Goal: Task Accomplishment & Management: Manage account settings

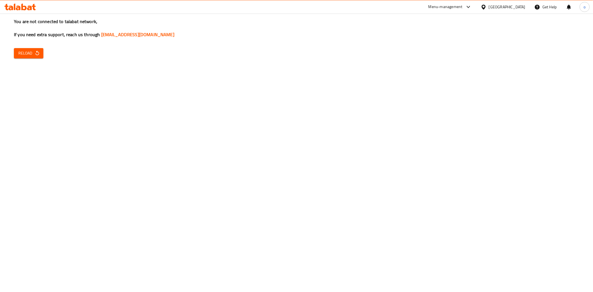
click at [29, 48] on button "Reload" at bounding box center [28, 53] width 29 height 10
click at [171, 137] on div "You are not connected to talabat network, If you need extra support, reach us t…" at bounding box center [296, 146] width 593 height 292
click at [34, 47] on div "You are not connected to talabat network, If you need extra support, reach us t…" at bounding box center [296, 146] width 593 height 292
click at [35, 51] on icon "button" at bounding box center [37, 53] width 6 height 6
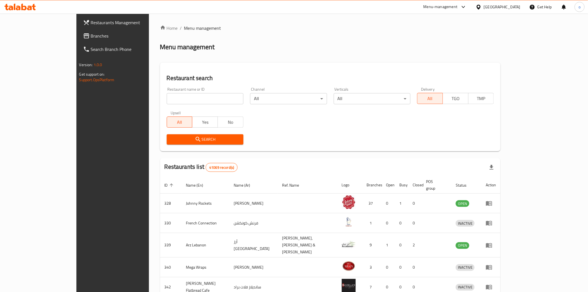
drag, startPoint x: 33, startPoint y: 38, endPoint x: 84, endPoint y: 50, distance: 53.4
click at [91, 38] on span "Branches" at bounding box center [130, 36] width 79 height 7
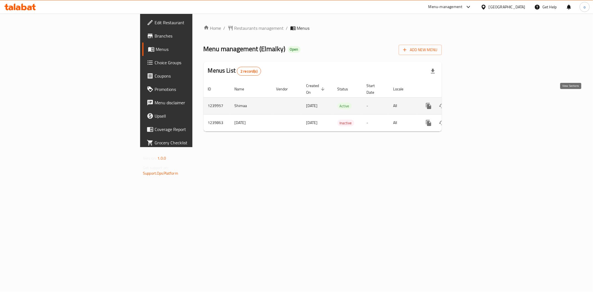
click at [472, 103] on icon "enhanced table" at bounding box center [468, 106] width 7 height 7
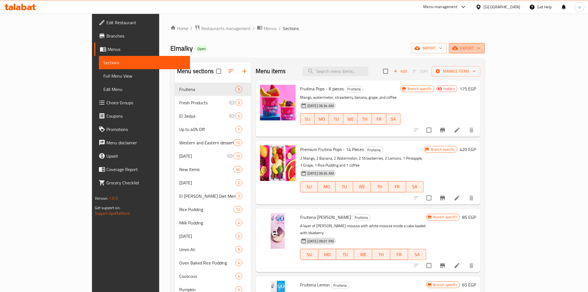
click at [480, 45] on span "export" at bounding box center [467, 48] width 27 height 7
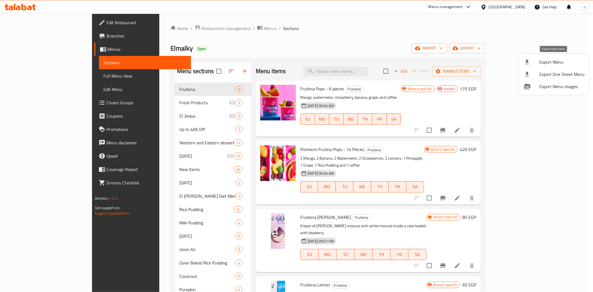
click at [545, 61] on span "Export Menu" at bounding box center [561, 62] width 45 height 7
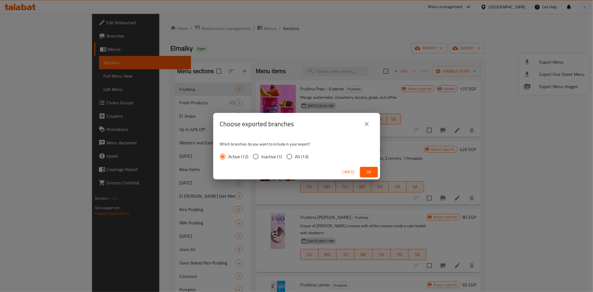
click at [300, 150] on div "Which branches do you want to include in your export? Active (12) Inactive (1) …" at bounding box center [296, 149] width 167 height 29
click at [299, 153] on span "All (13)" at bounding box center [301, 156] width 13 height 7
click at [295, 152] on input "All (13)" at bounding box center [289, 157] width 12 height 12
radio input "true"
click at [367, 170] on span "Ok" at bounding box center [368, 171] width 9 height 7
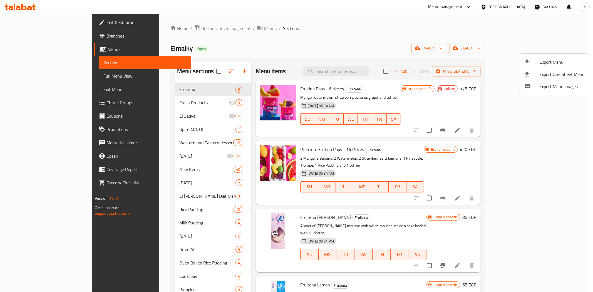
click at [370, 67] on div at bounding box center [296, 146] width 593 height 292
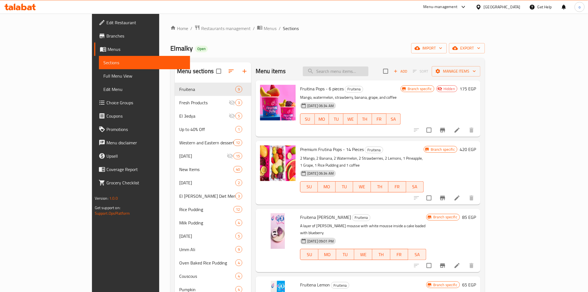
click at [368, 70] on input "search" at bounding box center [336, 71] width 66 height 10
paste input "فروتينا بوبس برييموم 14"
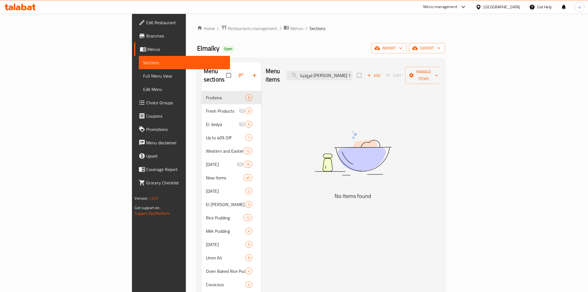
drag, startPoint x: 356, startPoint y: 72, endPoint x: 332, endPoint y: 71, distance: 23.4
click at [332, 71] on div "Menu items فروتينا بوبس برييموم 14 Add Sort Manage items" at bounding box center [353, 75] width 175 height 26
drag, startPoint x: 365, startPoint y: 73, endPoint x: 335, endPoint y: 73, distance: 29.2
click at [335, 73] on div "Menu items فروتينا بوبس برييموم Add Sort Manage items" at bounding box center [353, 75] width 175 height 26
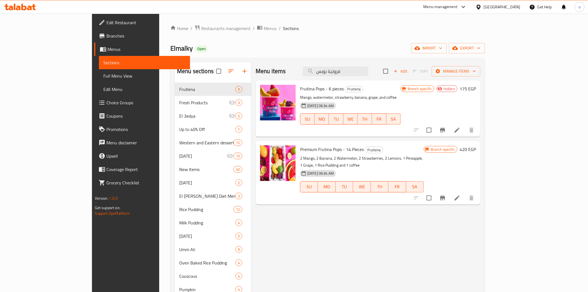
type input "فروتينا بوبس"
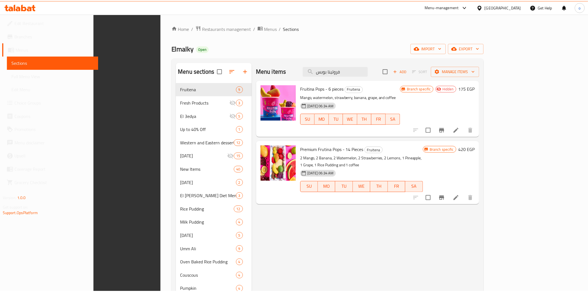
scroll to position [155, 0]
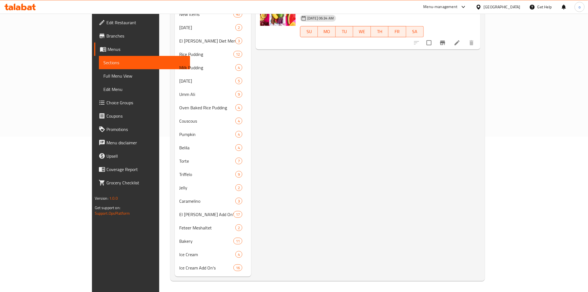
click at [389, 132] on div "Menu items فروتينا بوبس Add Sort Manage items Fruitina Pops - 6 pieces Fruitena…" at bounding box center [365, 91] width 229 height 369
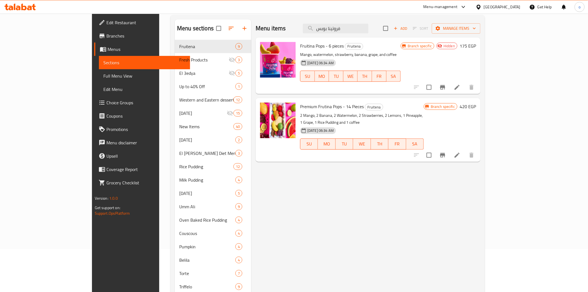
scroll to position [32, 0]
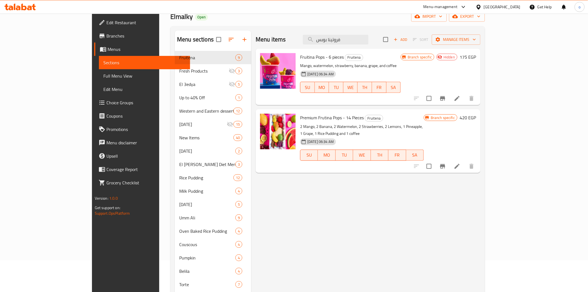
click at [106, 37] on span "Branches" at bounding box center [145, 36] width 79 height 7
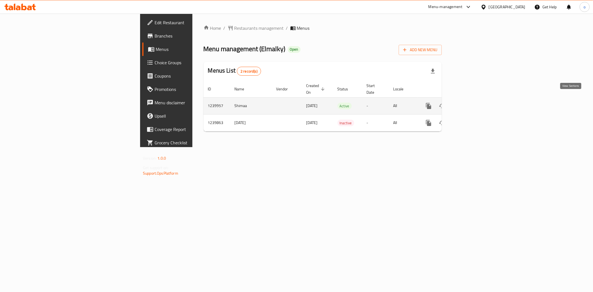
click at [472, 103] on icon "enhanced table" at bounding box center [468, 106] width 7 height 7
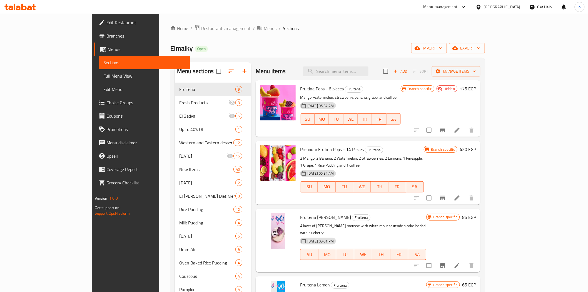
click at [478, 196] on div at bounding box center [444, 197] width 68 height 13
click at [465, 195] on li at bounding box center [457, 198] width 16 height 10
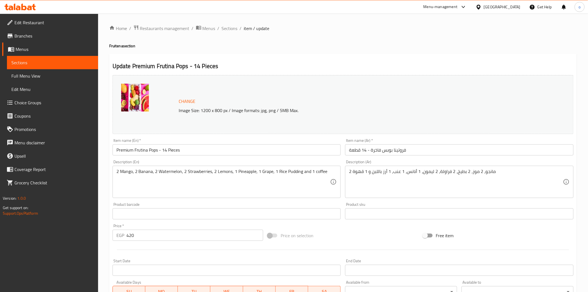
click at [425, 37] on div "Home / Restaurants management / Menus / Sections / item / update Fruitena secti…" at bounding box center [343, 207] width 468 height 365
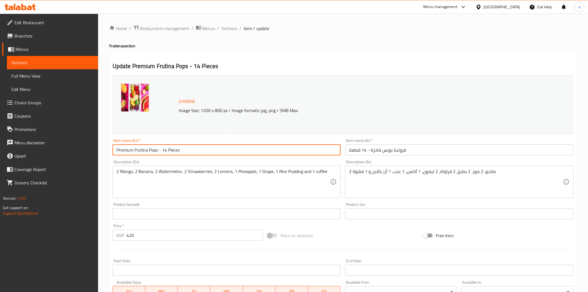
drag, startPoint x: 183, startPoint y: 151, endPoint x: 159, endPoint y: 154, distance: 24.0
click at [159, 154] on input "Premium Frutina Pops - 14 Pieces" at bounding box center [227, 149] width 228 height 11
type input "Premium Frutina Pops"
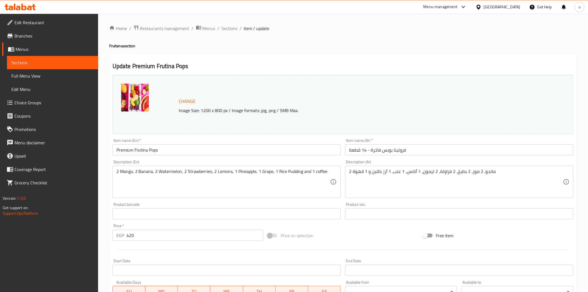
click at [159, 161] on div "Description (En) 2 Mango, 2 Banana, 2 Watermelon, 2 Strawberries, 2 Lemons, 1 P…" at bounding box center [227, 179] width 228 height 38
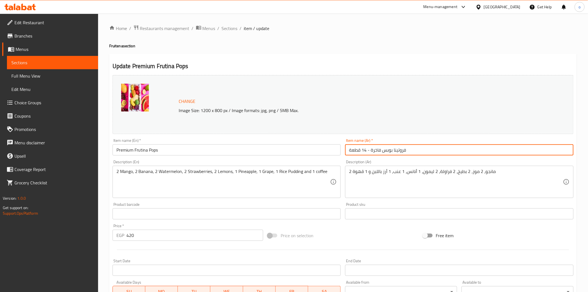
drag, startPoint x: 381, startPoint y: 151, endPoint x: 347, endPoint y: 150, distance: 34.5
click at [347, 150] on input "فروتينا بوبس فاخرة - 14 قطعة" at bounding box center [459, 149] width 228 height 11
drag, startPoint x: 537, startPoint y: 153, endPoint x: 591, endPoint y: 151, distance: 53.2
click at [588, 151] on html "​ Menu-management Egypt Get Help o Edit Restaurant Branches Menus Sections Full…" at bounding box center [294, 146] width 588 height 292
paste input "بيريميوم"
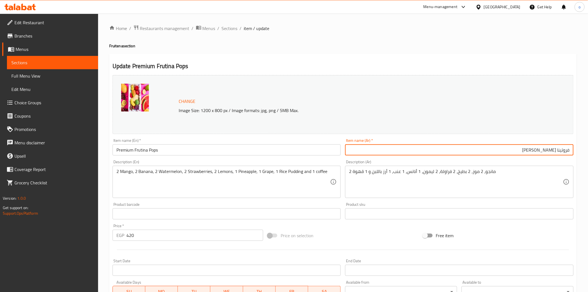
type input "فروتينا بوبس بيريميوم"
click at [554, 159] on div "Description (Ar) 2 مانجو، 2 موز، 2 بطيخ، 2 فراولة، 2 ليمون، 1 أنانس، 1 عنب، 1 أ…" at bounding box center [459, 179] width 233 height 43
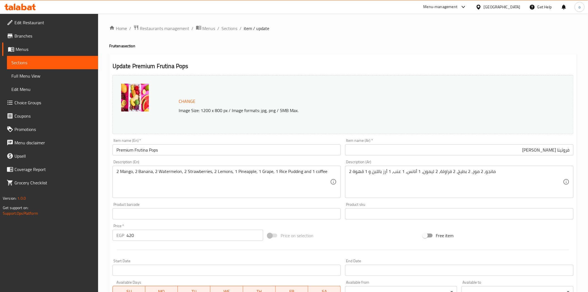
scroll to position [108, 0]
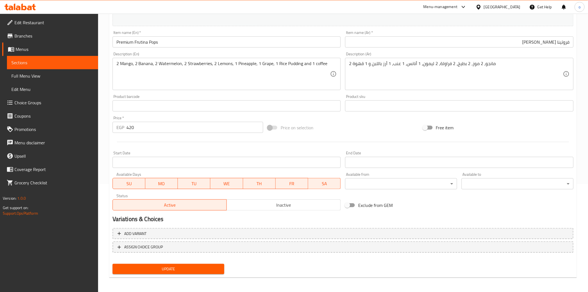
click at [162, 265] on span "Update" at bounding box center [168, 268] width 103 height 7
click at [167, 267] on span "Update" at bounding box center [168, 268] width 103 height 7
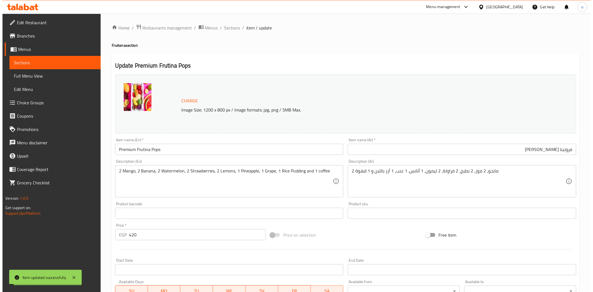
scroll to position [0, 0]
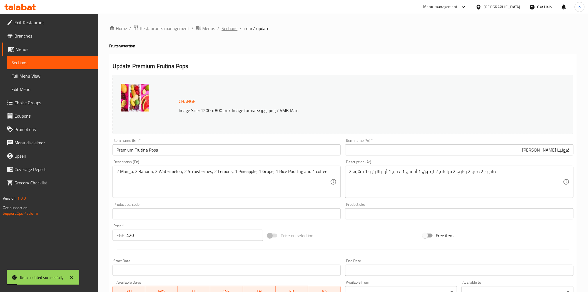
click at [232, 29] on span "Sections" at bounding box center [230, 28] width 16 height 7
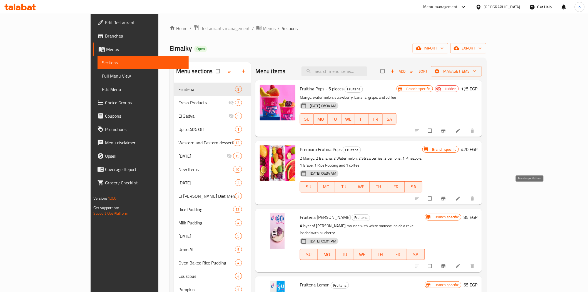
click at [446, 196] on icon "Branch-specific-item" at bounding box center [444, 199] width 6 height 6
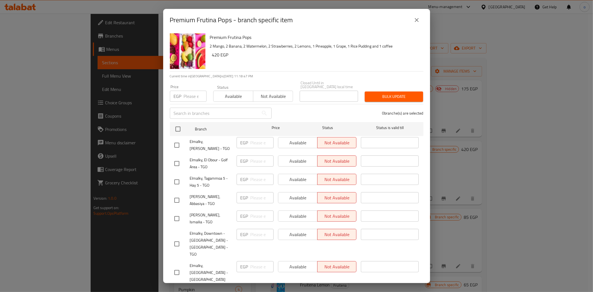
click at [185, 94] on input "number" at bounding box center [195, 96] width 23 height 11
paste input "275"
type input "275"
click at [184, 121] on div at bounding box center [182, 129] width 21 height 16
click at [181, 126] on input "checkbox" at bounding box center [178, 129] width 12 height 12
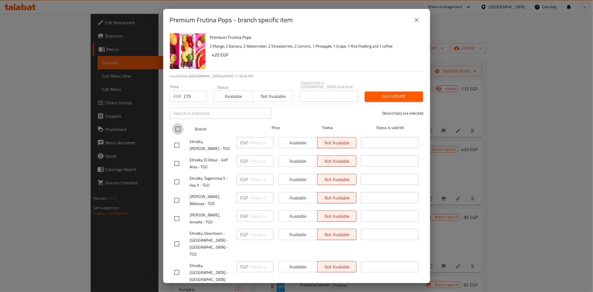
checkbox input "true"
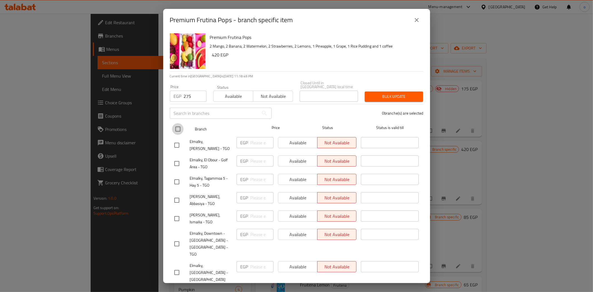
checkbox input "true"
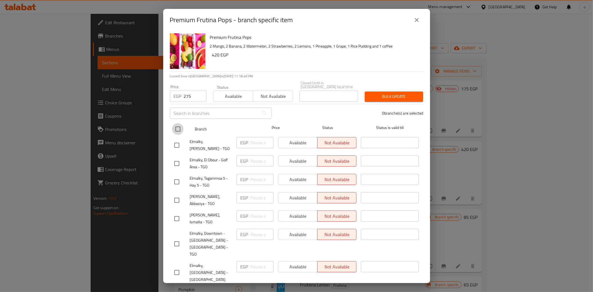
checkbox input "true"
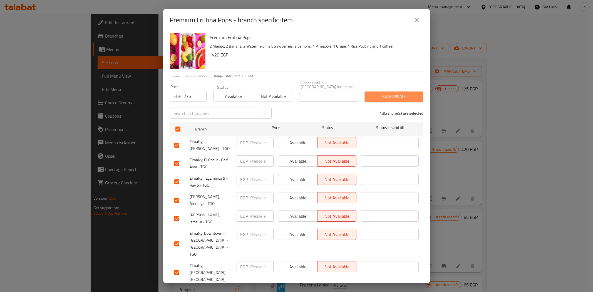
click at [375, 98] on button "Bulk update" at bounding box center [394, 96] width 58 height 10
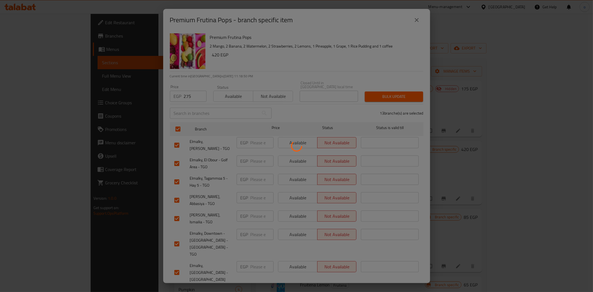
click at [380, 93] on div at bounding box center [296, 146] width 593 height 292
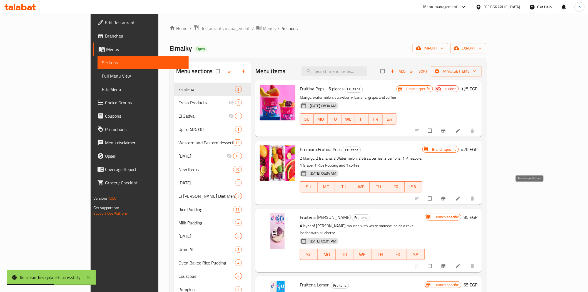
click at [451, 192] on button "Branch-specific-item" at bounding box center [443, 198] width 13 height 12
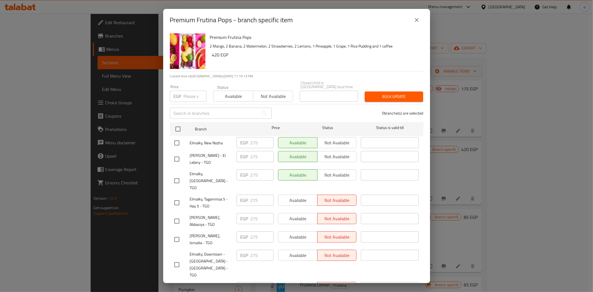
click at [415, 16] on button "close" at bounding box center [416, 19] width 13 height 13
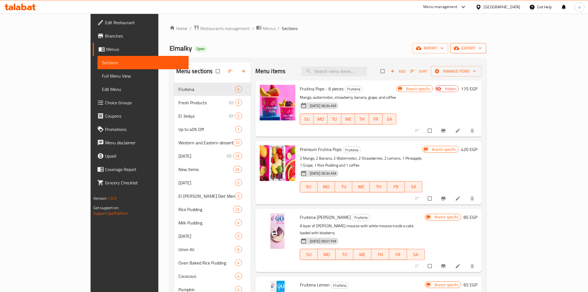
click at [482, 51] on span "export" at bounding box center [468, 48] width 27 height 7
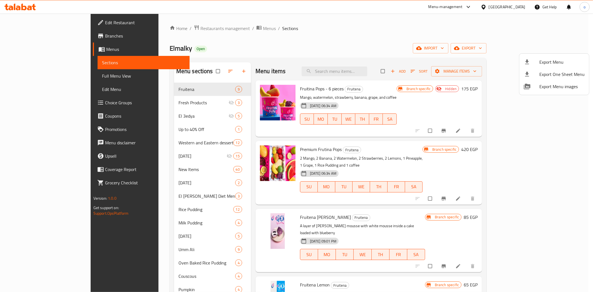
click at [548, 60] on span "Export Menu" at bounding box center [561, 62] width 45 height 7
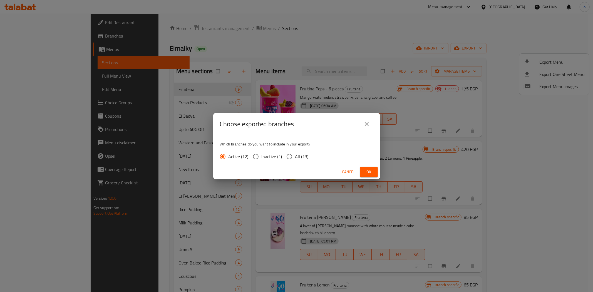
click at [307, 154] on div "Active (12) Inactive (1) All (13)" at bounding box center [266, 157] width 93 height 12
click at [301, 157] on span "All (13)" at bounding box center [301, 156] width 13 height 7
click at [295, 157] on input "All (13)" at bounding box center [289, 157] width 12 height 12
radio input "true"
click at [370, 167] on button "Ok" at bounding box center [369, 172] width 18 height 10
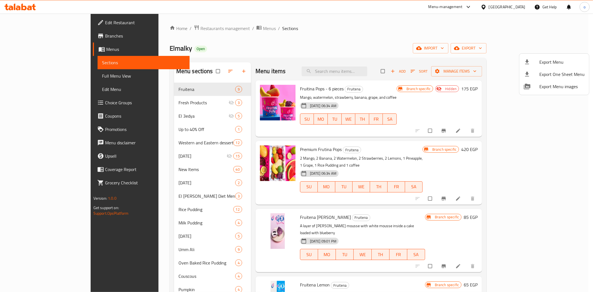
click at [527, 191] on div at bounding box center [296, 146] width 593 height 292
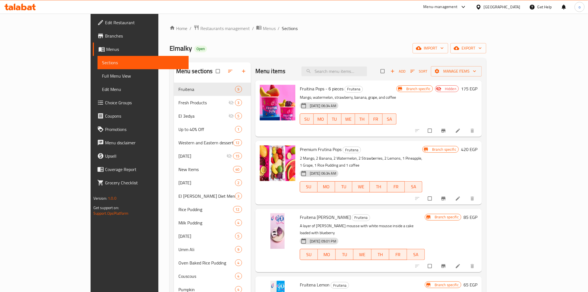
click at [446, 196] on icon "Branch-specific-item" at bounding box center [444, 198] width 4 height 4
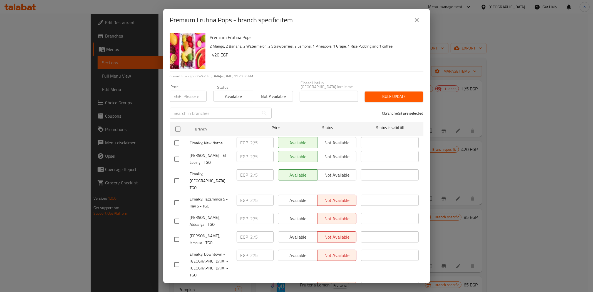
click at [412, 21] on button "close" at bounding box center [416, 19] width 13 height 13
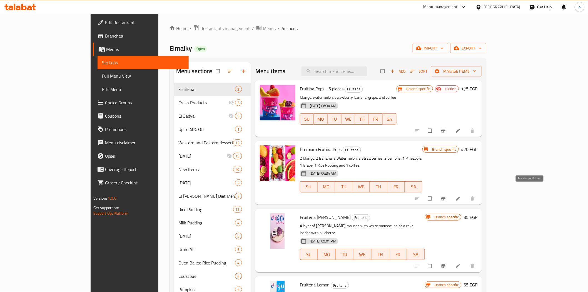
click at [446, 196] on icon "Branch-specific-item" at bounding box center [444, 198] width 4 height 4
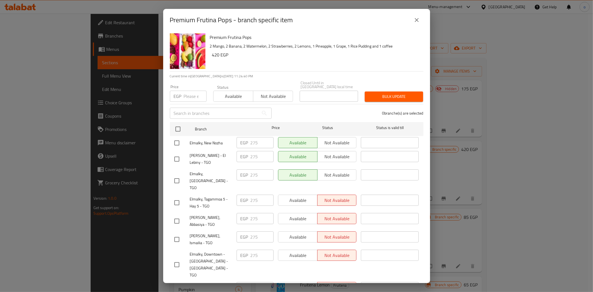
click at [420, 22] on button "close" at bounding box center [416, 19] width 13 height 13
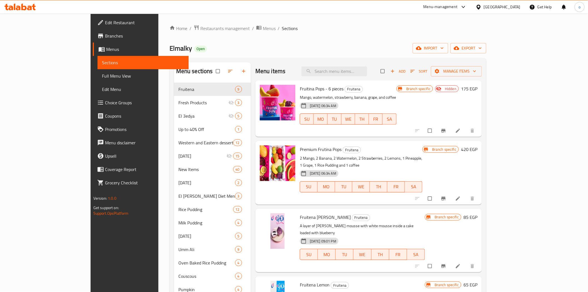
click at [105, 26] on span "Edit Restaurant" at bounding box center [144, 22] width 79 height 7
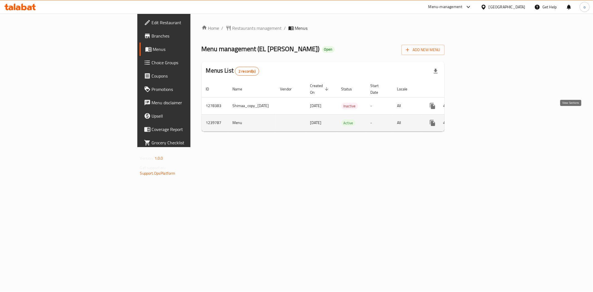
click at [476, 119] on icon "enhanced table" at bounding box center [472, 122] width 7 height 7
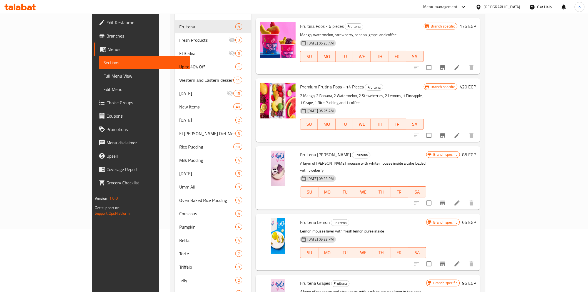
scroll to position [1, 0]
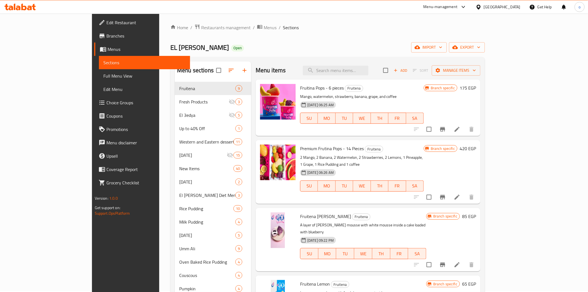
click at [445, 195] on icon "Branch-specific-item" at bounding box center [442, 197] width 5 height 4
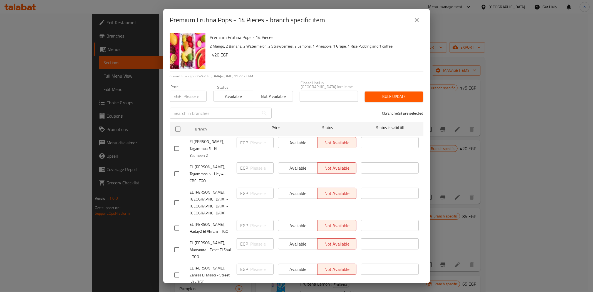
click at [414, 15] on button "close" at bounding box center [416, 19] width 13 height 13
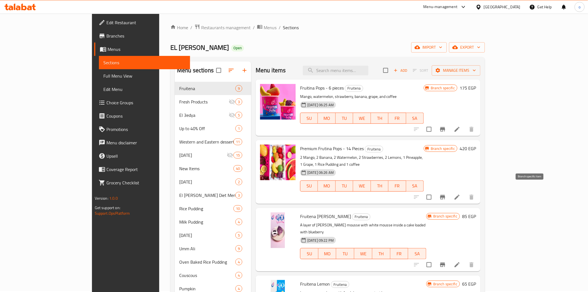
click at [449, 190] on button "Branch-specific-item" at bounding box center [442, 196] width 13 height 13
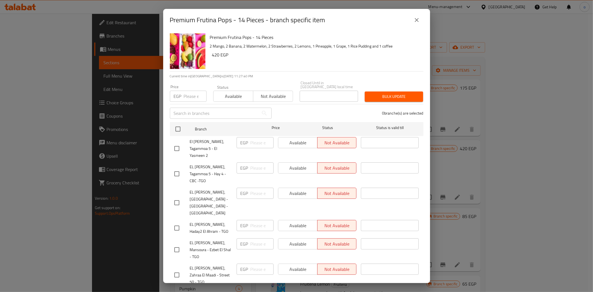
click at [412, 21] on button "close" at bounding box center [416, 19] width 13 height 13
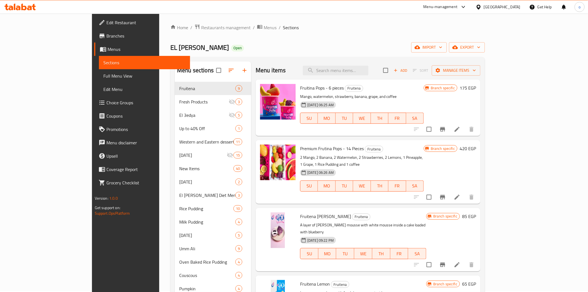
click at [465, 193] on li at bounding box center [457, 197] width 16 height 10
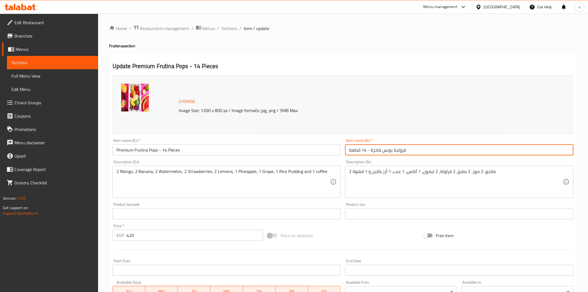
drag, startPoint x: 409, startPoint y: 150, endPoint x: 371, endPoint y: 153, distance: 37.6
click at [371, 153] on input "فروتينا بوبس فاخرة - 14 قطعة" at bounding box center [459, 149] width 228 height 11
paste input "بيريميوم"
click at [361, 153] on input "فروتينا بوبس بيريميوم - 14 قطعة" at bounding box center [459, 149] width 228 height 11
drag, startPoint x: 368, startPoint y: 151, endPoint x: 341, endPoint y: 153, distance: 27.8
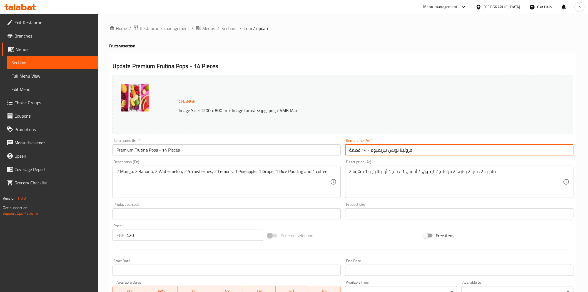
click at [340, 153] on div "Change Image Size: 1200 x 800 px / Image formats: jpg, png / 5MB Max. Item name…" at bounding box center [342, 197] width 465 height 248
type input "فروتينا [PERSON_NAME]"
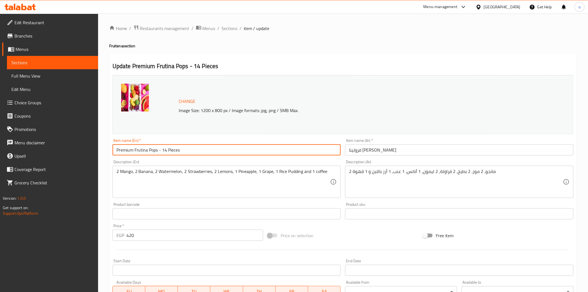
drag, startPoint x: 183, startPoint y: 147, endPoint x: 159, endPoint y: 150, distance: 24.2
click at [159, 150] on input "Premium Frutina Pops - 14 Pieces" at bounding box center [227, 149] width 228 height 11
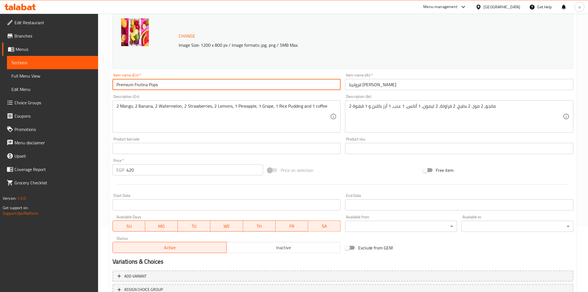
scroll to position [108, 0]
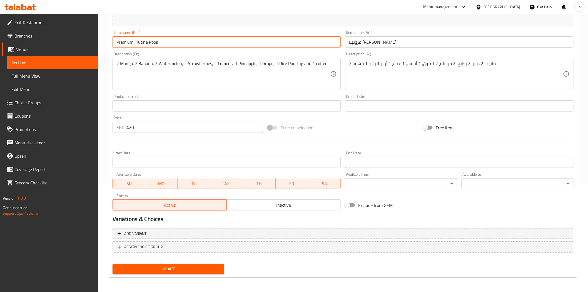
type input "Premium Frutina Pops"
click at [173, 277] on div "Home / Restaurants management / Menus / Sections / item / update Fruitena secti…" at bounding box center [343, 99] width 468 height 365
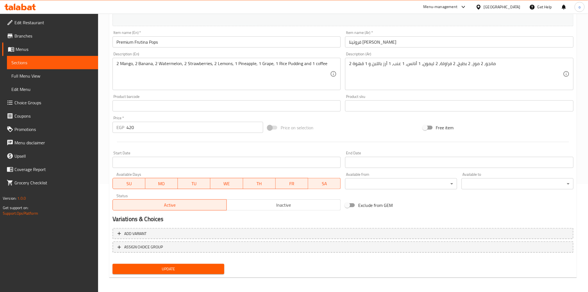
click at [178, 264] on button "Update" at bounding box center [169, 269] width 112 height 10
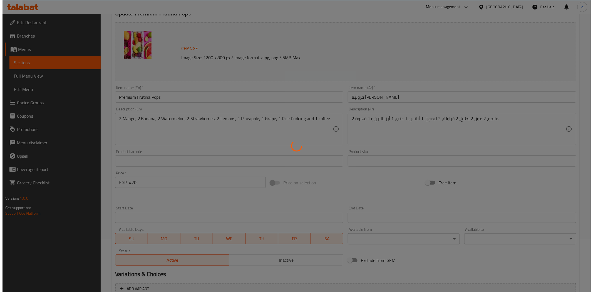
scroll to position [0, 0]
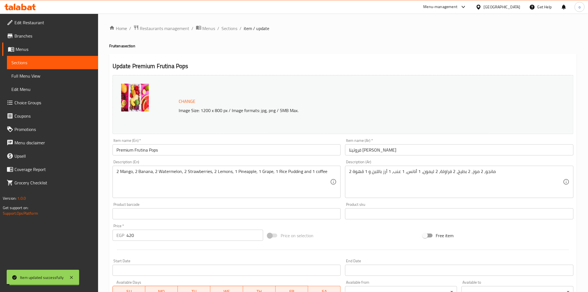
drag, startPoint x: 303, startPoint y: 46, endPoint x: 297, endPoint y: 44, distance: 6.1
click at [303, 46] on h4 "Fruitena section" at bounding box center [343, 46] width 468 height 6
click at [231, 31] on span "Sections" at bounding box center [230, 28] width 16 height 7
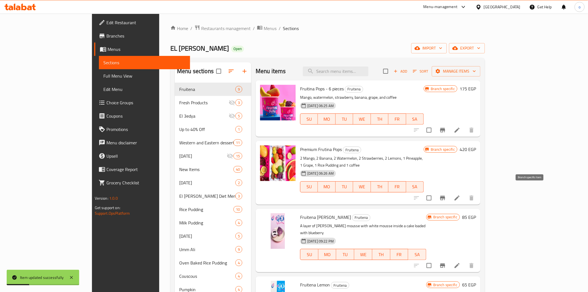
click at [446, 195] on icon "Branch-specific-item" at bounding box center [442, 198] width 7 height 7
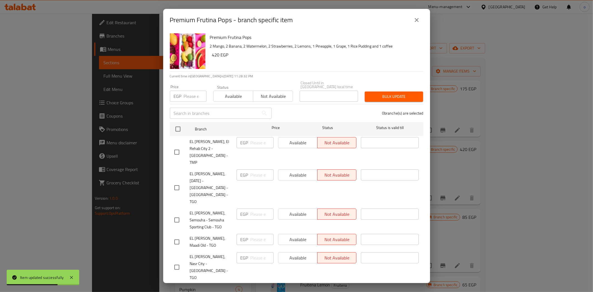
click at [182, 93] on div "EGP Price" at bounding box center [188, 96] width 37 height 11
paste input "275"
type input "275"
click at [180, 123] on input "checkbox" at bounding box center [178, 129] width 12 height 12
checkbox input "true"
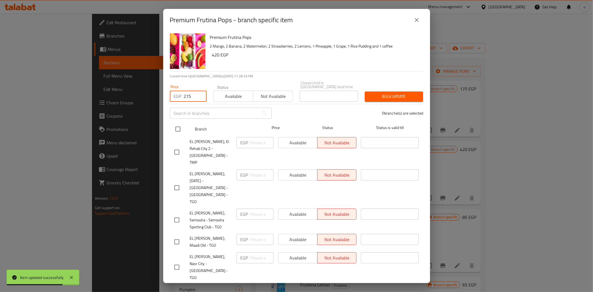
checkbox input "true"
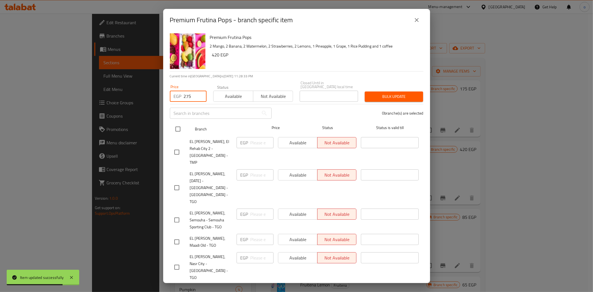
checkbox input "true"
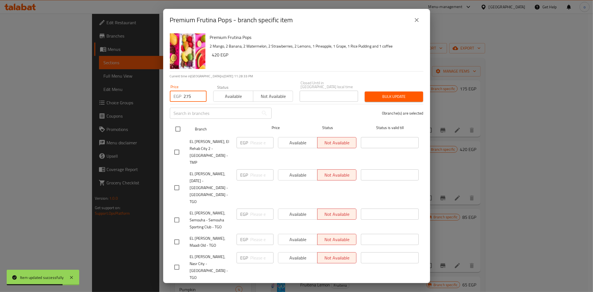
checkbox input "true"
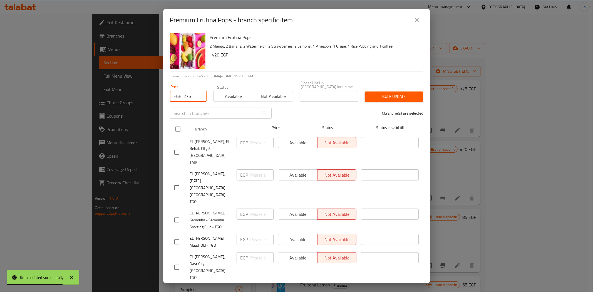
checkbox input "true"
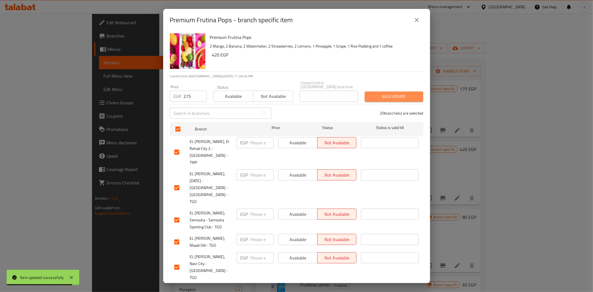
click at [387, 93] on span "Bulk update" at bounding box center [393, 96] width 49 height 7
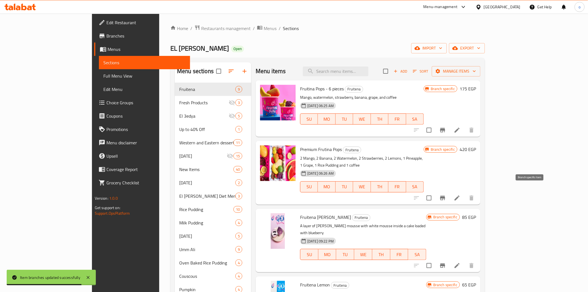
click at [445, 196] on icon "Branch-specific-item" at bounding box center [442, 198] width 5 height 4
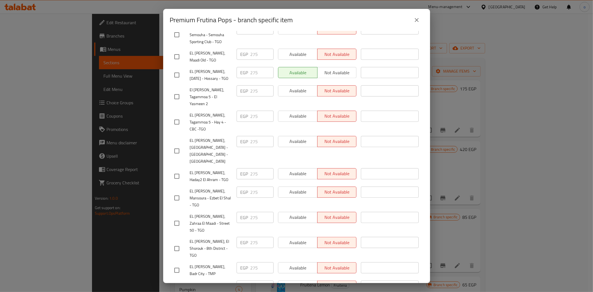
scroll to position [272, 0]
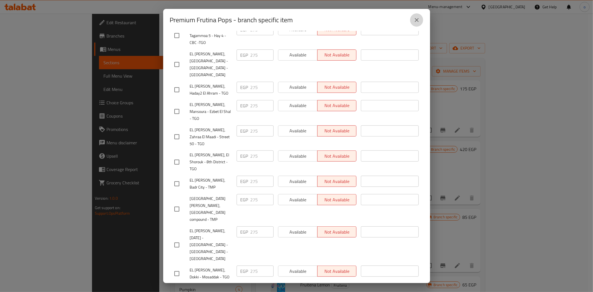
click at [420, 18] on button "close" at bounding box center [416, 19] width 13 height 13
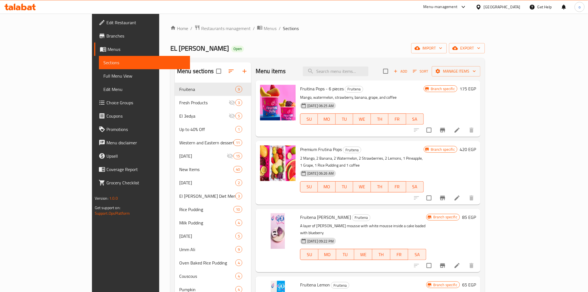
click at [485, 59] on div "Menu sections Fruitena 9 Fresh Products 3 El 3edya 5 Up to 40% Off 1 Western an…" at bounding box center [327, 247] width 315 height 378
click at [485, 52] on button "export" at bounding box center [467, 48] width 36 height 10
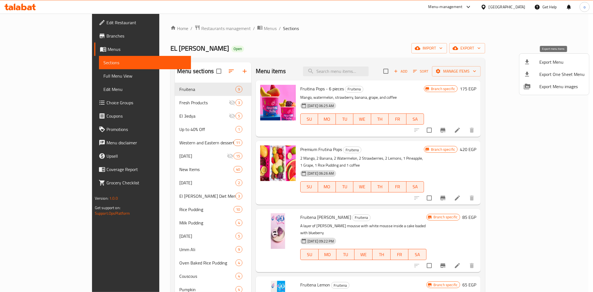
click at [552, 61] on span "Export Menu" at bounding box center [561, 62] width 45 height 7
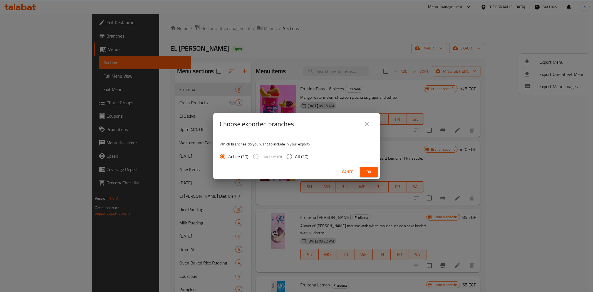
click at [296, 153] on span "All (20)" at bounding box center [301, 156] width 13 height 7
click at [295, 153] on input "All (20)" at bounding box center [289, 157] width 12 height 12
radio input "true"
click at [372, 170] on span "Ok" at bounding box center [368, 171] width 9 height 7
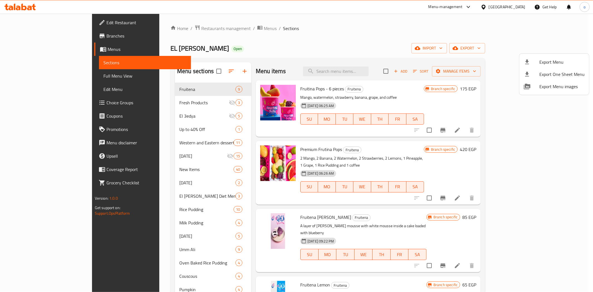
click at [509, 39] on div at bounding box center [296, 146] width 593 height 292
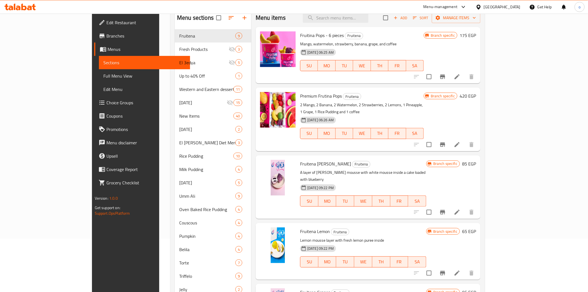
scroll to position [0, 0]
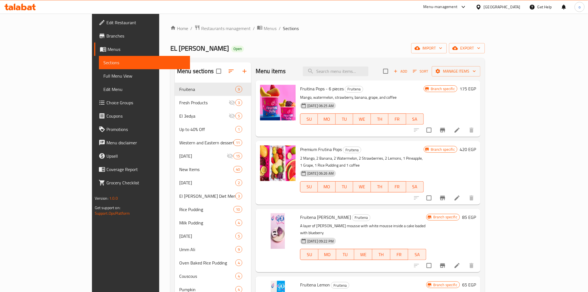
click at [159, 23] on div "Home / Restaurants management / Menus / Sections EL [PERSON_NAME] Open import e…" at bounding box center [327, 231] width 337 height 434
click at [201, 28] on span "Restaurants management" at bounding box center [225, 28] width 49 height 7
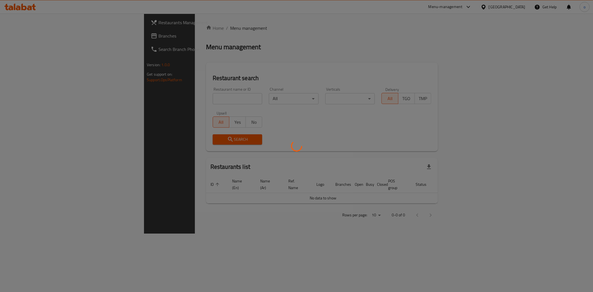
click at [41, 33] on div at bounding box center [296, 146] width 593 height 292
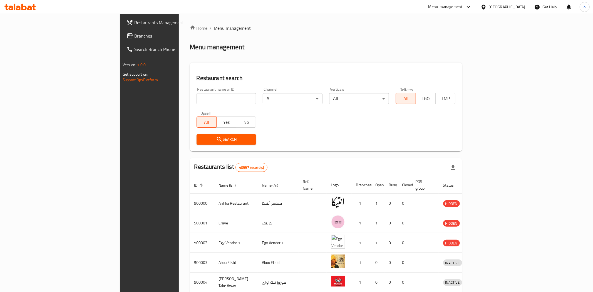
click at [43, 26] on div at bounding box center [296, 146] width 593 height 292
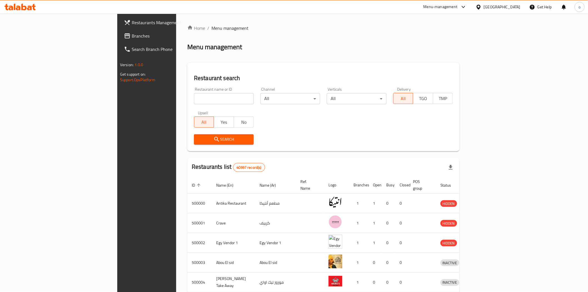
click at [132, 21] on span "Restaurants Management" at bounding box center [171, 22] width 79 height 7
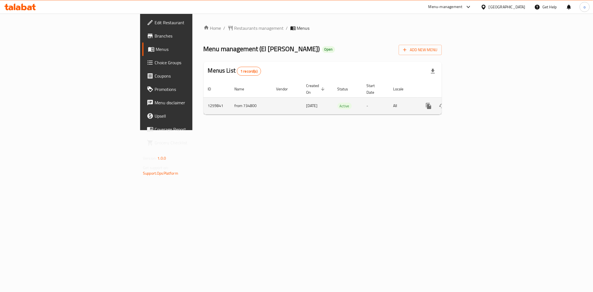
click at [471, 103] on icon "enhanced table" at bounding box center [468, 105] width 5 height 5
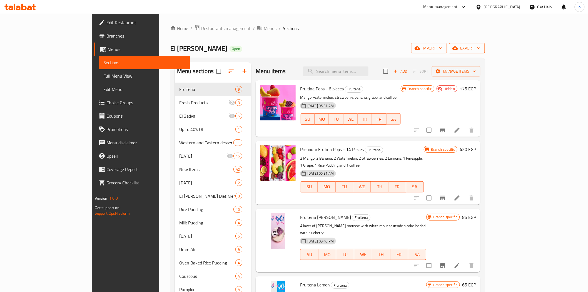
click at [480, 48] on span "export" at bounding box center [467, 48] width 27 height 7
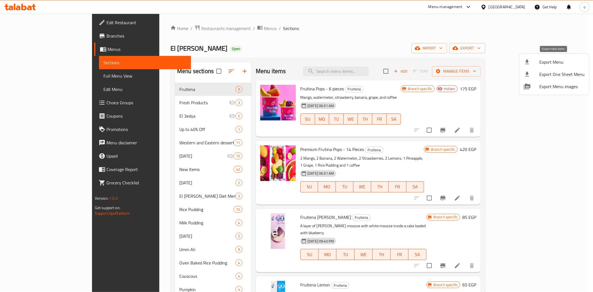
click at [550, 64] on span "Export Menu" at bounding box center [561, 62] width 45 height 7
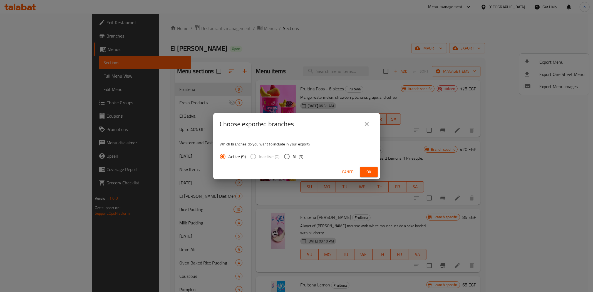
click at [296, 154] on span "All (9)" at bounding box center [298, 156] width 11 height 7
click at [293, 154] on input "All (9)" at bounding box center [287, 157] width 12 height 12
radio input "true"
click at [375, 170] on button "Ok" at bounding box center [369, 172] width 18 height 10
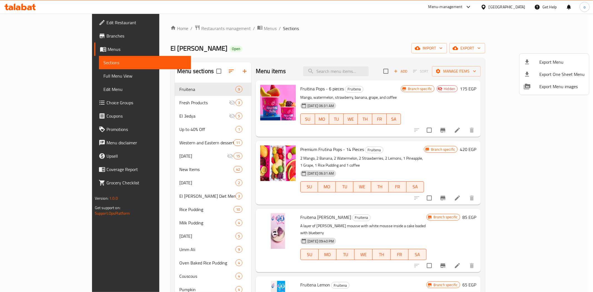
click at [542, 190] on div at bounding box center [296, 146] width 593 height 292
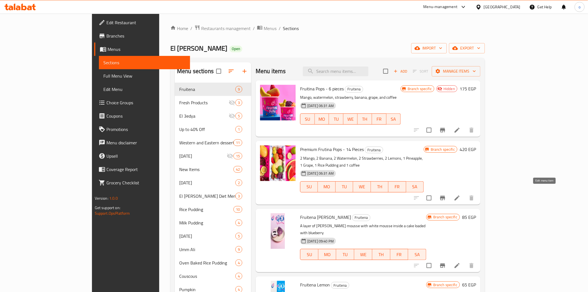
click at [460, 195] on icon at bounding box center [457, 198] width 7 height 7
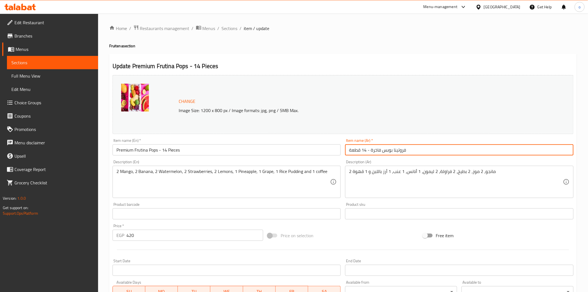
drag, startPoint x: 370, startPoint y: 152, endPoint x: 331, endPoint y: 154, distance: 38.7
click at [331, 154] on div "Change Image Size: 1200 x 800 px / Image formats: jpg, png / 5MB Max. Item name…" at bounding box center [342, 197] width 465 height 248
type input "فروتينا بوبس فاخرة"
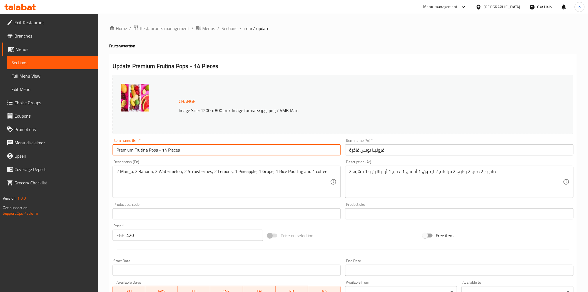
drag, startPoint x: 197, startPoint y: 151, endPoint x: 160, endPoint y: 152, distance: 37.2
click at [160, 152] on input "Premium Frutina Pops - 14 Pieces" at bounding box center [227, 149] width 228 height 11
type input "Premium Frutina Pops"
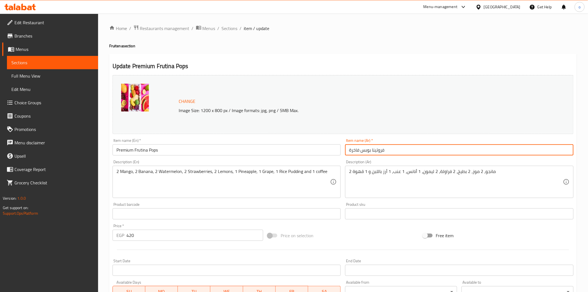
paste input "بيريميوم"
drag, startPoint x: 395, startPoint y: 148, endPoint x: 305, endPoint y: 151, distance: 89.5
click at [305, 151] on div "Change Image Size: 1200 x 800 px / Image formats: jpg, png / 5MB Max. Item name…" at bounding box center [342, 197] width 465 height 248
type input "فروتينا [PERSON_NAME]"
click at [355, 203] on div "Product sku Product sku" at bounding box center [459, 210] width 228 height 17
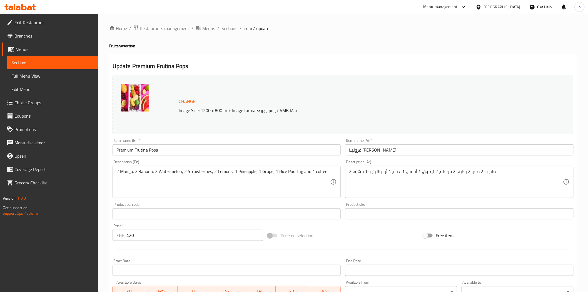
click at [369, 204] on div "Product sku Product sku" at bounding box center [459, 210] width 228 height 17
click at [438, 153] on input "فروتينا [PERSON_NAME]" at bounding box center [459, 149] width 228 height 11
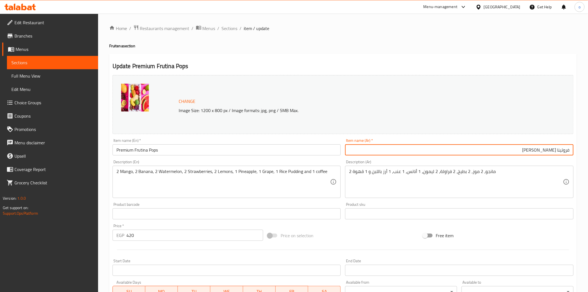
drag, startPoint x: 322, startPoint y: 159, endPoint x: 316, endPoint y: 159, distance: 5.6
click at [322, 159] on div "Description (En) 2 Mango, 2 Banana, 2 Watermelon, 2 Strawberries, 2 Lemons, 1 P…" at bounding box center [226, 179] width 233 height 43
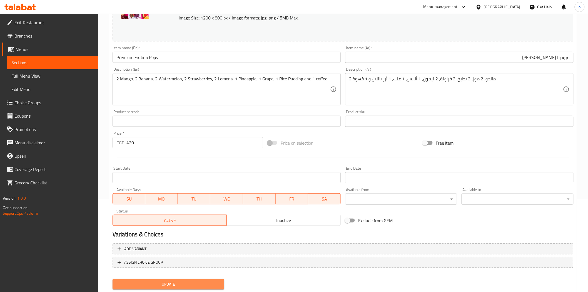
click at [184, 282] on span "Update" at bounding box center [168, 284] width 103 height 7
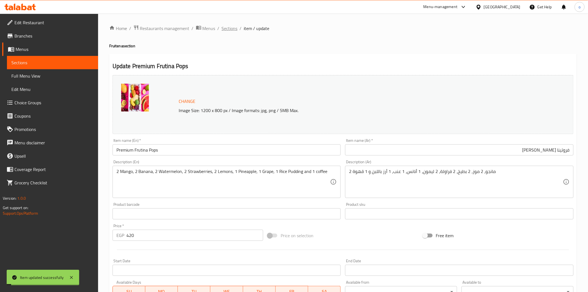
drag, startPoint x: 238, startPoint y: 28, endPoint x: 225, endPoint y: 28, distance: 13.9
click at [238, 28] on ol "Home / Restaurants management / Menus / Sections / item / update" at bounding box center [343, 28] width 468 height 7
click at [224, 28] on span "Sections" at bounding box center [230, 28] width 16 height 7
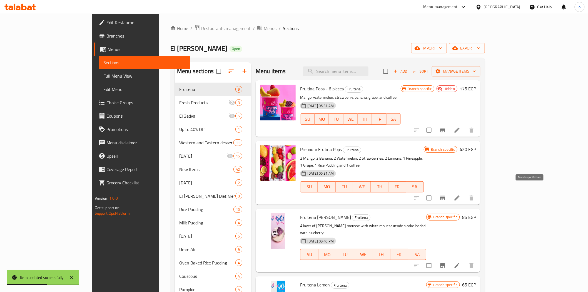
click at [446, 195] on icon "Branch-specific-item" at bounding box center [442, 198] width 7 height 7
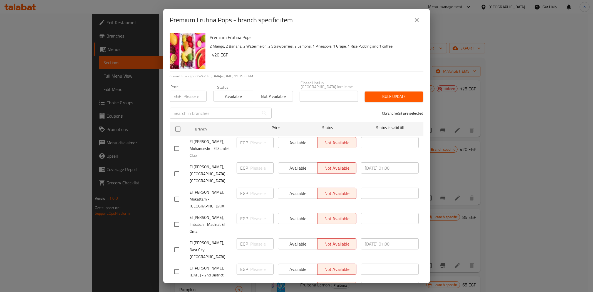
click at [185, 94] on input "number" at bounding box center [195, 96] width 23 height 11
paste input "275"
type input "275"
click at [175, 128] on input "checkbox" at bounding box center [178, 129] width 12 height 12
checkbox input "true"
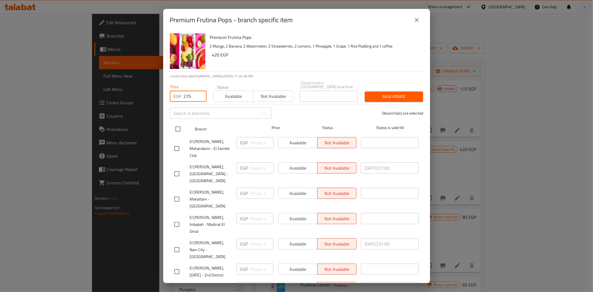
checkbox input "true"
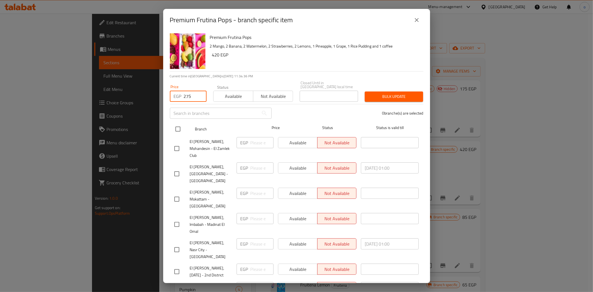
checkbox input "true"
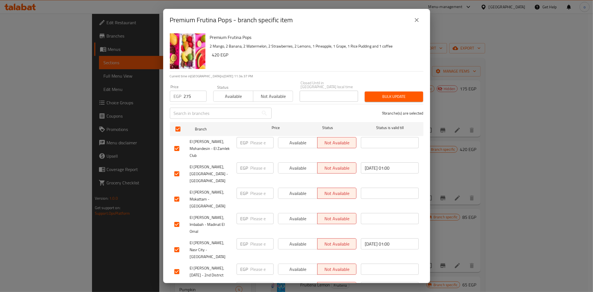
click at [387, 98] on div "Bulk update" at bounding box center [393, 96] width 65 height 17
click at [384, 97] on button "Bulk update" at bounding box center [394, 96] width 58 height 10
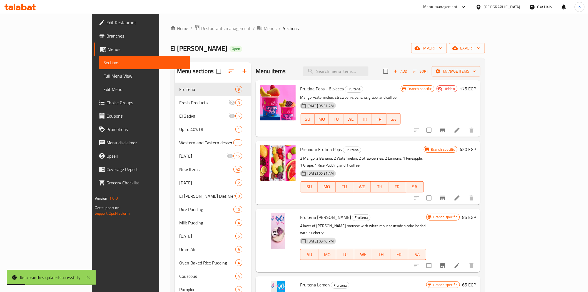
click at [485, 42] on div "Home / Restaurants management / Menus / Sections El [PERSON_NAME] Open import e…" at bounding box center [327, 230] width 315 height 411
click at [480, 48] on span "export" at bounding box center [467, 48] width 27 height 7
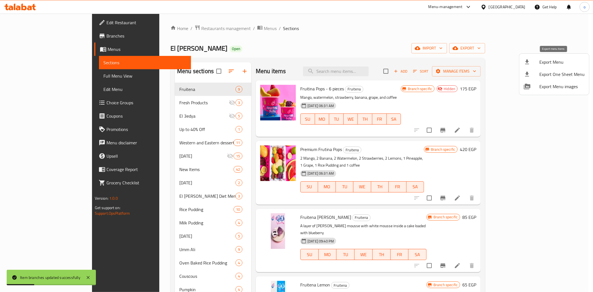
click at [550, 62] on span "Export Menu" at bounding box center [561, 62] width 45 height 7
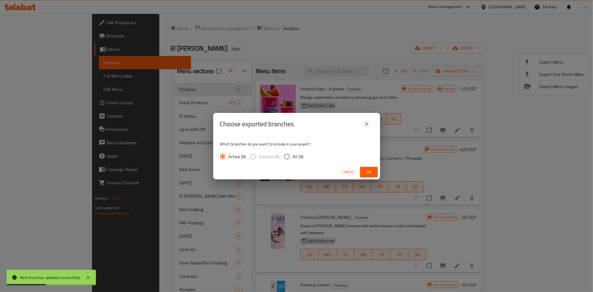
click at [295, 155] on span "All (9)" at bounding box center [298, 156] width 11 height 7
click at [293, 155] on input "All (9)" at bounding box center [287, 157] width 12 height 12
radio input "true"
click at [368, 170] on span "Ok" at bounding box center [368, 171] width 9 height 7
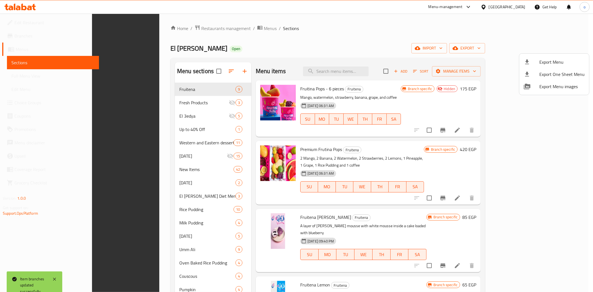
scroll to position [155, 0]
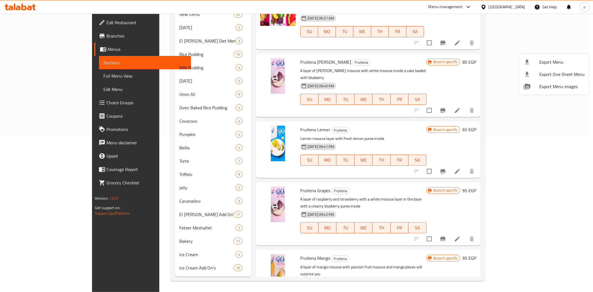
click at [358, 104] on div at bounding box center [296, 146] width 593 height 292
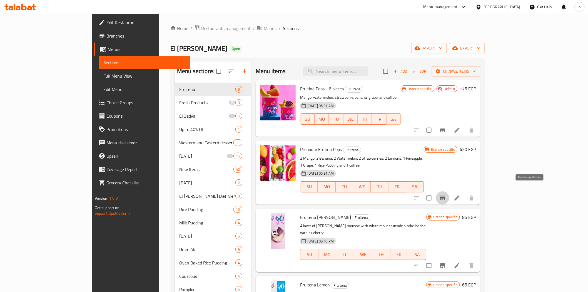
click at [446, 195] on icon "Branch-specific-item" at bounding box center [442, 198] width 7 height 7
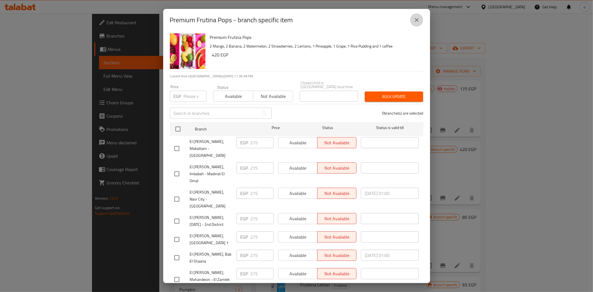
drag, startPoint x: 414, startPoint y: 14, endPoint x: 420, endPoint y: 17, distance: 6.8
click at [414, 14] on button "close" at bounding box center [416, 19] width 13 height 13
click at [420, 18] on icon "close" at bounding box center [416, 20] width 7 height 7
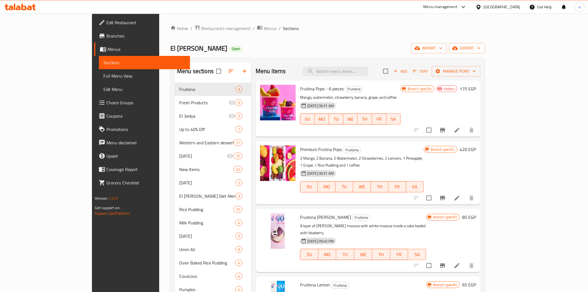
click at [349, 43] on div "Home / Restaurants management / Menus / Sections El [PERSON_NAME] Open import e…" at bounding box center [327, 230] width 315 height 411
click at [460, 195] on icon at bounding box center [457, 197] width 5 height 5
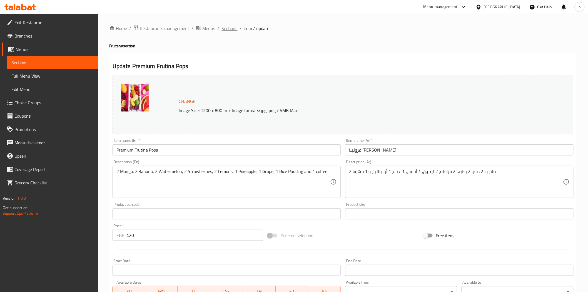
click at [226, 29] on span "Sections" at bounding box center [230, 28] width 16 height 7
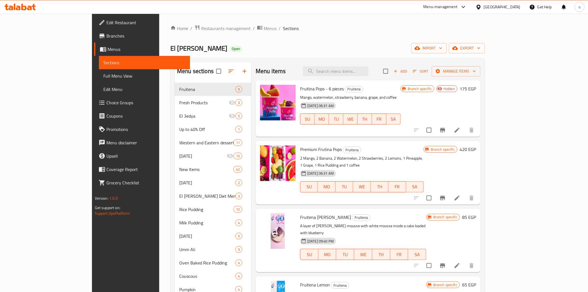
click at [449, 191] on button "Branch-specific-item" at bounding box center [442, 197] width 13 height 13
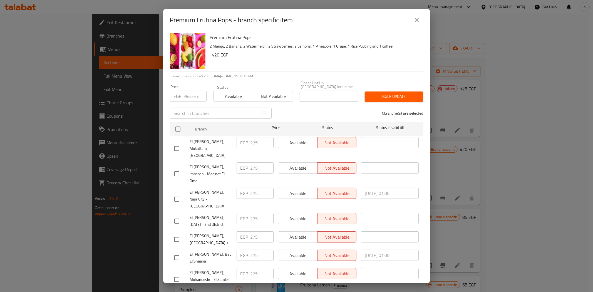
click at [420, 25] on div "Premium Frutina Pops - branch specific item" at bounding box center [296, 19] width 253 height 13
click at [413, 23] on button "close" at bounding box center [416, 19] width 13 height 13
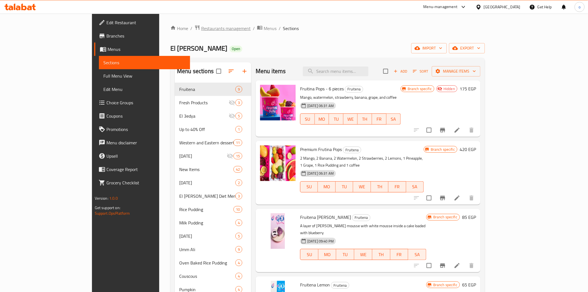
click at [201, 31] on span "Restaurants management" at bounding box center [225, 28] width 49 height 7
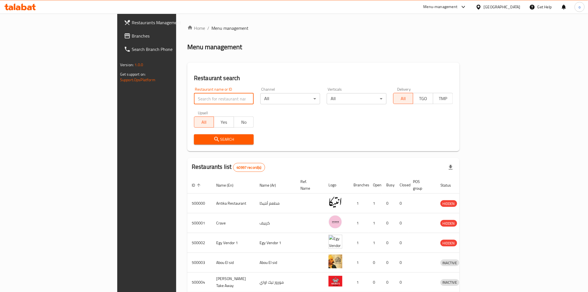
click at [194, 98] on input "search" at bounding box center [224, 98] width 60 height 11
paste input "680017"
type input "680017"
click at [198, 140] on span "Search" at bounding box center [223, 139] width 51 height 7
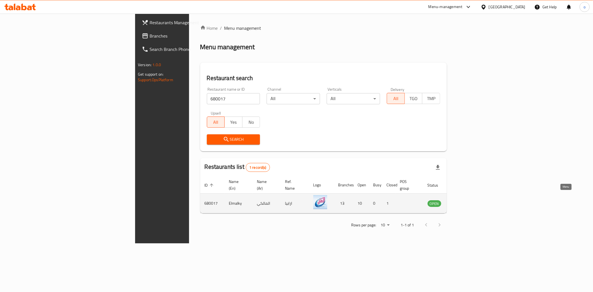
click at [463, 200] on icon "enhanced table" at bounding box center [460, 203] width 7 height 7
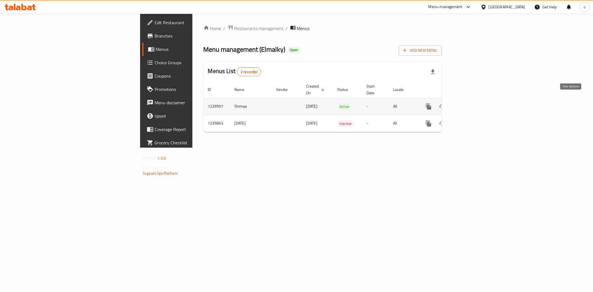
click at [472, 103] on icon "enhanced table" at bounding box center [468, 106] width 7 height 7
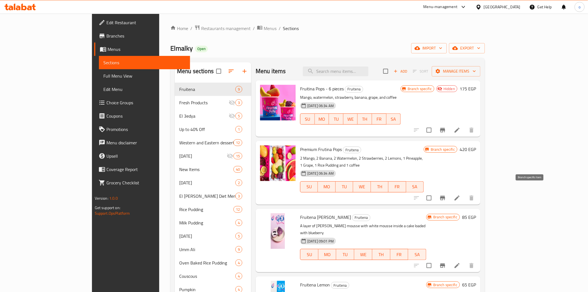
click at [445, 196] on icon "Branch-specific-item" at bounding box center [442, 198] width 5 height 4
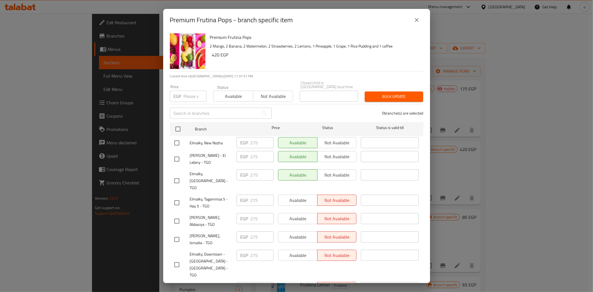
click at [416, 22] on icon "close" at bounding box center [416, 20] width 7 height 7
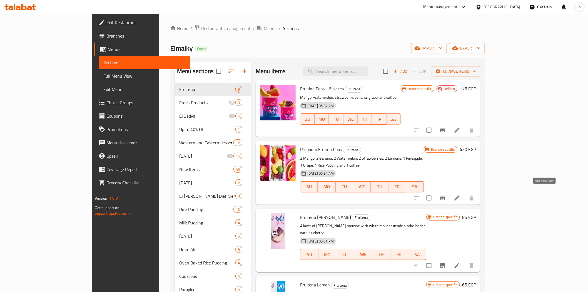
click at [460, 195] on icon at bounding box center [457, 198] width 7 height 7
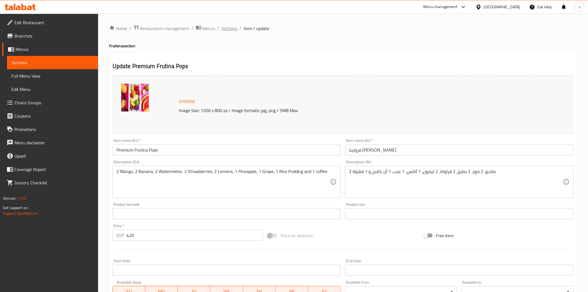
click at [222, 26] on span "Sections" at bounding box center [230, 28] width 16 height 7
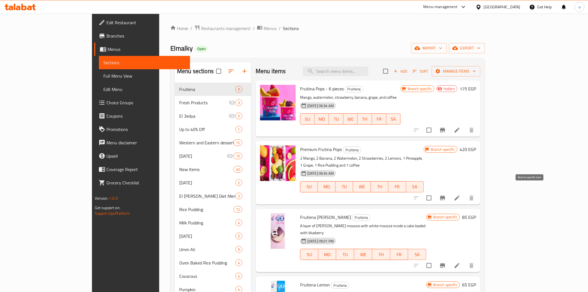
click at [446, 195] on icon "Branch-specific-item" at bounding box center [442, 198] width 7 height 7
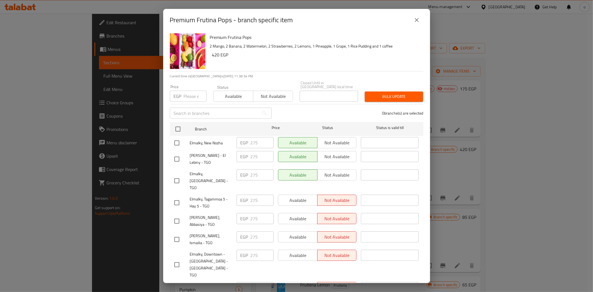
click at [414, 22] on icon "close" at bounding box center [416, 20] width 7 height 7
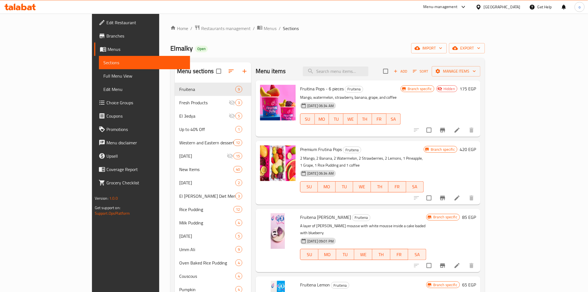
click at [170, 34] on div "Home / Restaurants management / Menus / Sections Elmalky Open import export Men…" at bounding box center [327, 230] width 315 height 411
click at [201, 26] on span "Restaurants management" at bounding box center [225, 28] width 49 height 7
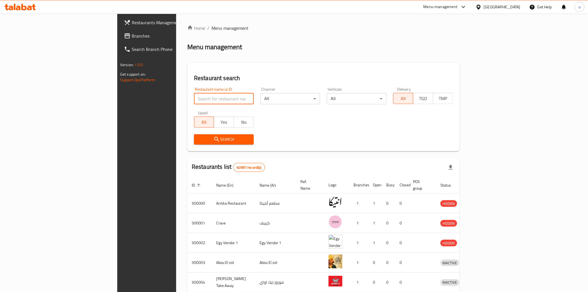
click at [194, 101] on input "search" at bounding box center [224, 98] width 60 height 11
paste input "680094"
type input "680094"
click at [198, 136] on span "Search" at bounding box center [223, 139] width 51 height 7
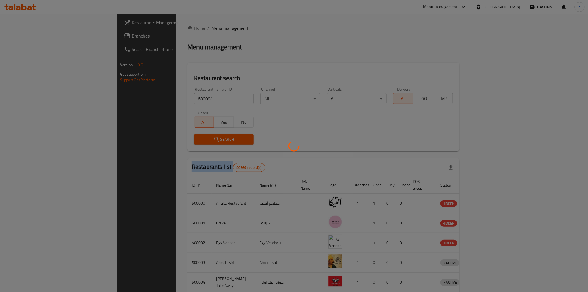
click at [146, 136] on div at bounding box center [294, 146] width 588 height 292
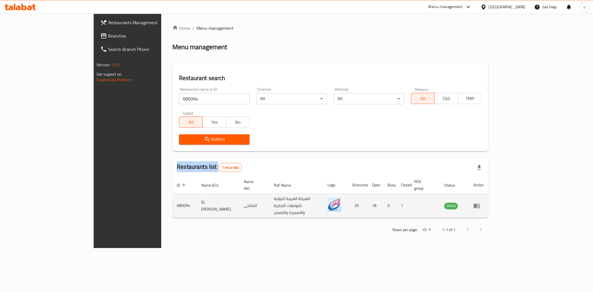
click at [480, 202] on icon "enhanced table" at bounding box center [476, 205] width 7 height 7
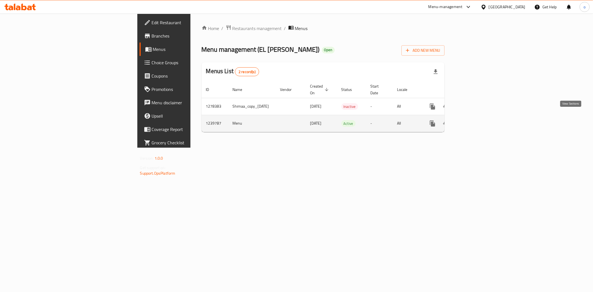
click at [479, 117] on link "enhanced table" at bounding box center [472, 123] width 13 height 13
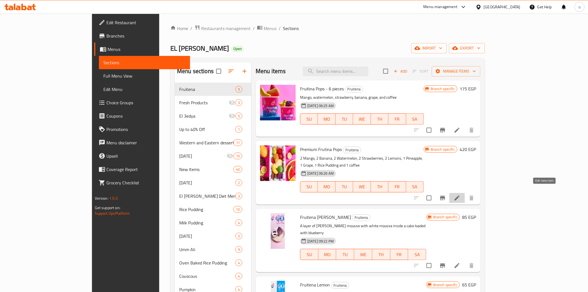
click at [460, 195] on icon at bounding box center [457, 197] width 5 height 5
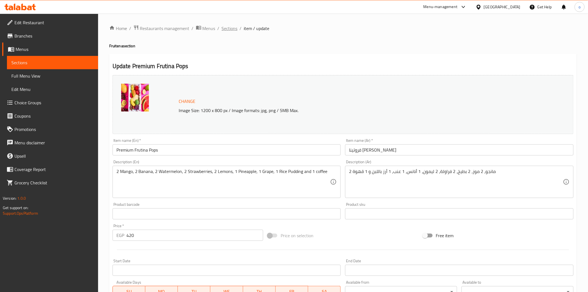
click at [225, 30] on span "Sections" at bounding box center [230, 28] width 16 height 7
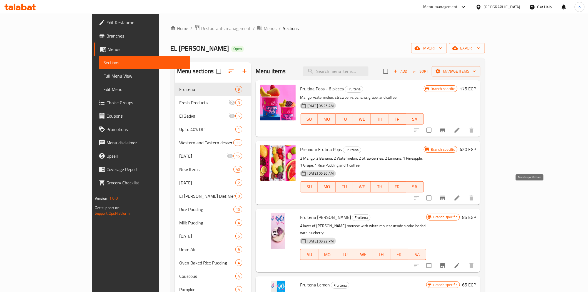
click at [446, 195] on icon "Branch-specific-item" at bounding box center [442, 198] width 7 height 7
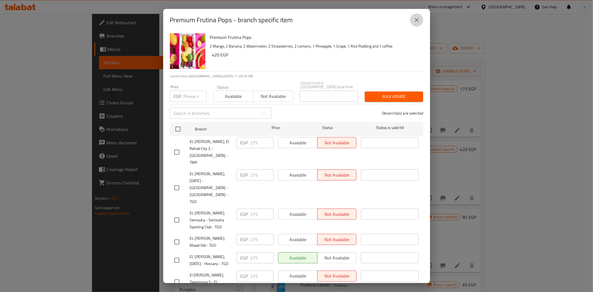
click at [419, 21] on icon "close" at bounding box center [416, 20] width 7 height 7
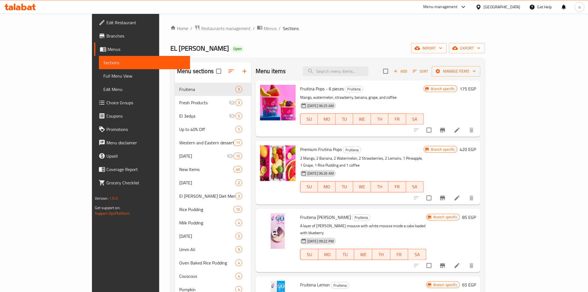
click at [446, 195] on icon "Branch-specific-item" at bounding box center [442, 198] width 7 height 7
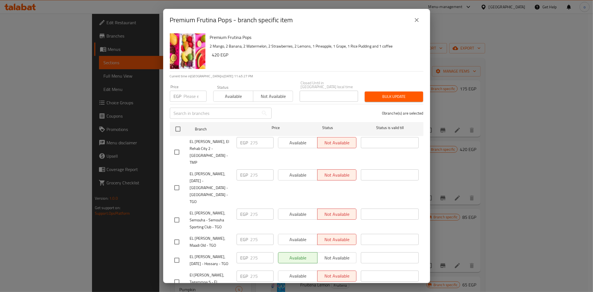
click at [415, 22] on icon "close" at bounding box center [416, 20] width 7 height 7
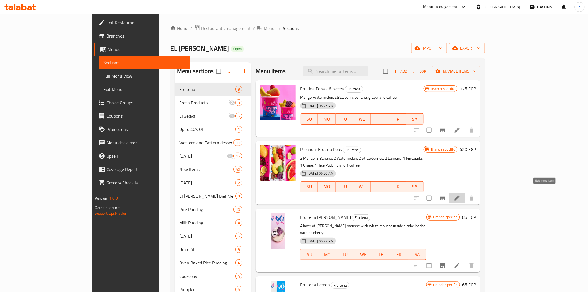
click at [460, 195] on icon at bounding box center [457, 198] width 7 height 7
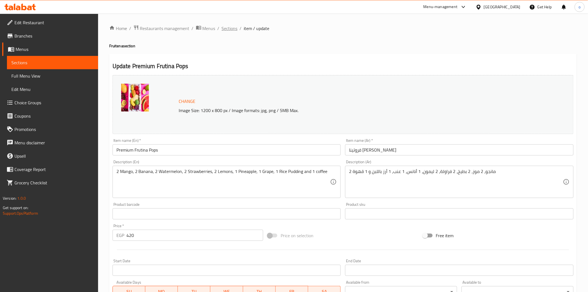
click at [223, 28] on span "Sections" at bounding box center [230, 28] width 16 height 7
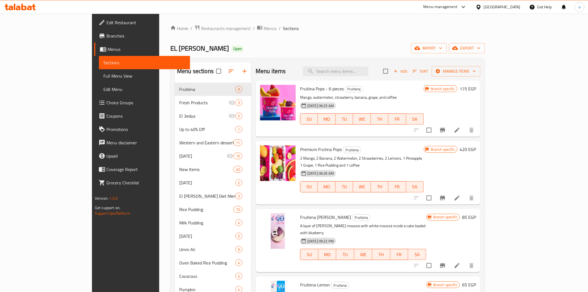
click at [165, 24] on div "Home / Restaurants management / Menus / Sections EL [PERSON_NAME] Open import e…" at bounding box center [327, 231] width 337 height 434
click at [201, 28] on span "Restaurants management" at bounding box center [225, 28] width 49 height 7
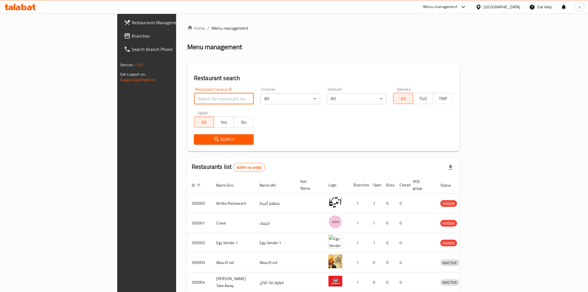
click at [194, 98] on input "search" at bounding box center [224, 98] width 60 height 11
paste input "680017"
type input "680017"
drag, startPoint x: 160, startPoint y: 137, endPoint x: 163, endPoint y: 137, distance: 3.3
click at [198, 137] on span "Search" at bounding box center [223, 139] width 51 height 7
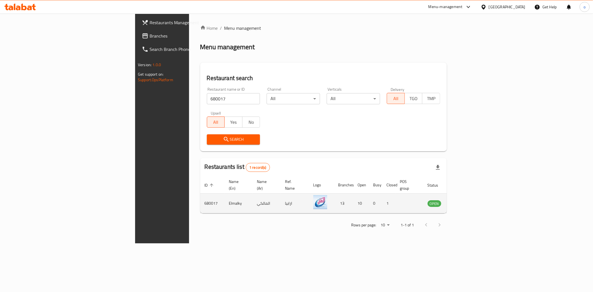
click at [463, 200] on icon "enhanced table" at bounding box center [460, 203] width 7 height 7
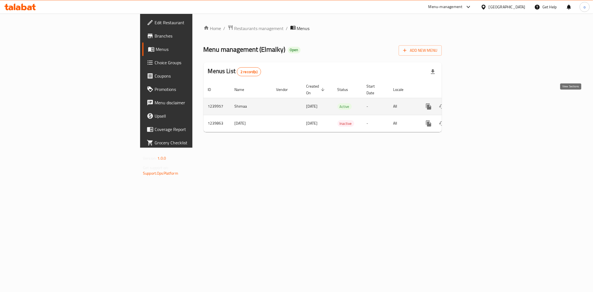
click at [472, 103] on icon "enhanced table" at bounding box center [468, 106] width 7 height 7
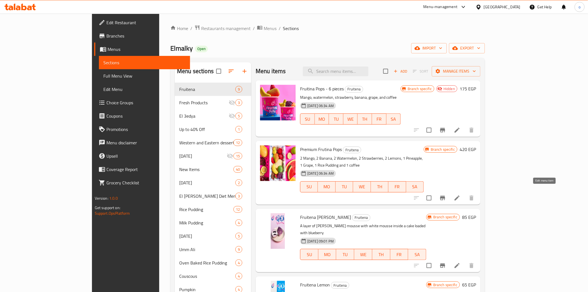
click at [460, 195] on icon at bounding box center [457, 198] width 7 height 7
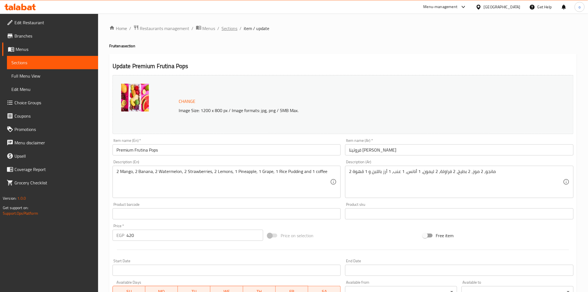
click at [223, 30] on span "Sections" at bounding box center [230, 28] width 16 height 7
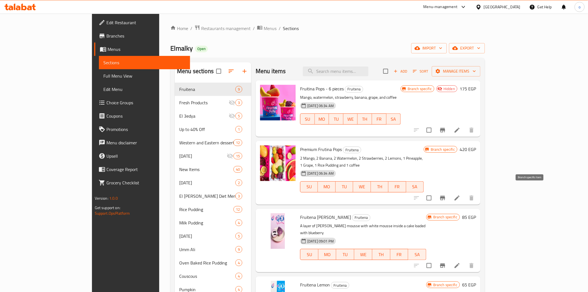
click at [445, 196] on icon "Branch-specific-item" at bounding box center [442, 198] width 5 height 4
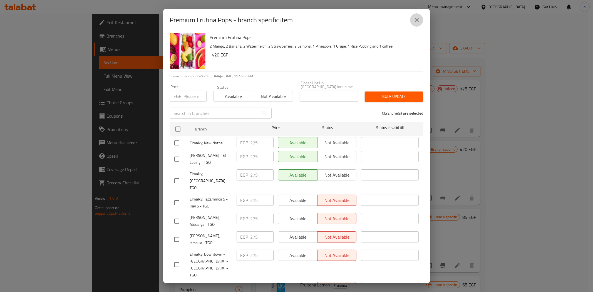
drag, startPoint x: 414, startPoint y: 25, endPoint x: 413, endPoint y: 21, distance: 4.4
click at [414, 23] on button "close" at bounding box center [416, 19] width 13 height 13
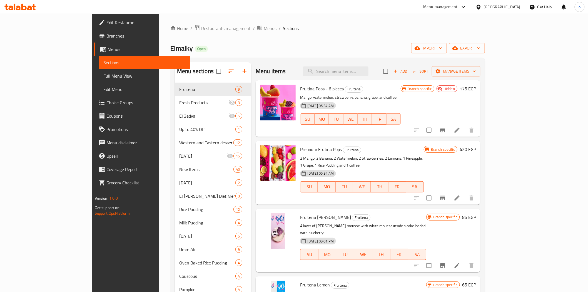
click at [353, 65] on div "Menu items Add Sort Manage items" at bounding box center [368, 71] width 225 height 18
click at [354, 68] on input "search" at bounding box center [336, 71] width 66 height 10
click at [201, 32] on span "Restaurants management" at bounding box center [225, 28] width 49 height 7
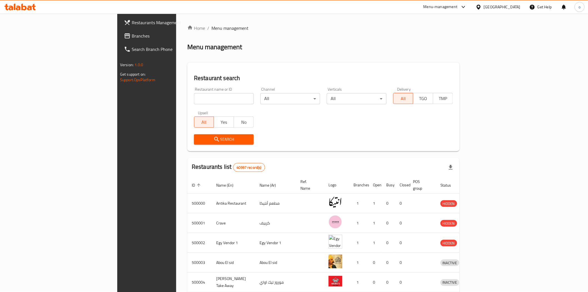
click at [194, 92] on div "Restaurant name or ID Restaurant name or ID" at bounding box center [224, 95] width 60 height 17
click at [194, 98] on input "search" at bounding box center [224, 98] width 60 height 11
paste input "684749"
type input "684749"
click at [198, 139] on span "Search" at bounding box center [223, 139] width 51 height 7
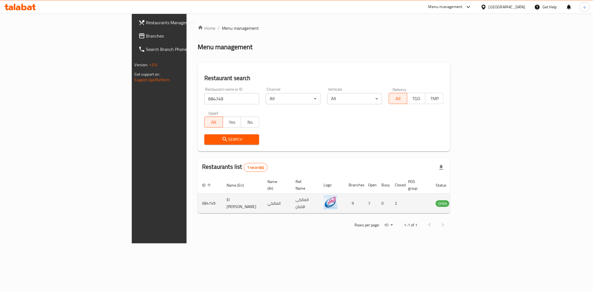
click at [471, 201] on icon "enhanced table" at bounding box center [468, 203] width 6 height 5
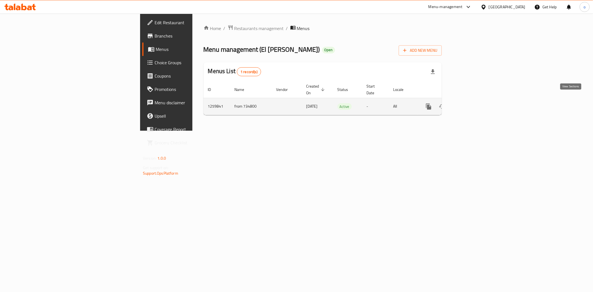
click at [472, 103] on icon "enhanced table" at bounding box center [468, 106] width 7 height 7
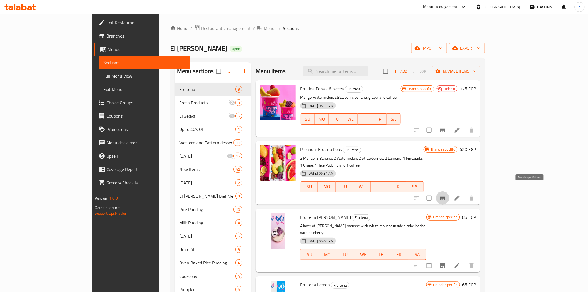
click at [446, 195] on icon "Branch-specific-item" at bounding box center [442, 198] width 7 height 7
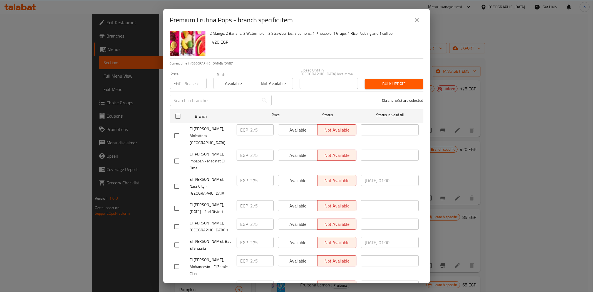
scroll to position [20, 0]
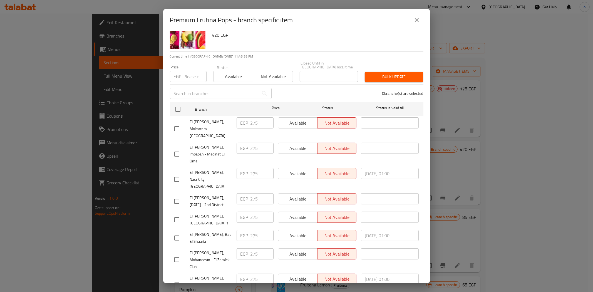
click at [418, 13] on div "Premium Frutina Pops - branch specific item" at bounding box center [296, 20] width 267 height 22
click at [415, 18] on icon "close" at bounding box center [416, 20] width 7 height 7
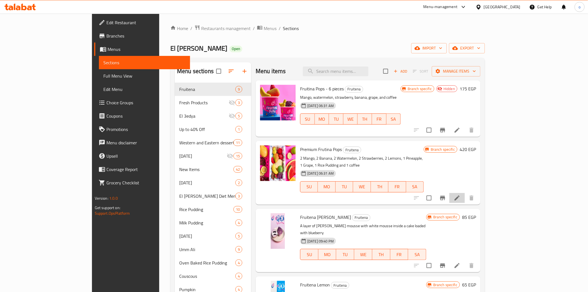
click at [460, 195] on icon at bounding box center [457, 198] width 7 height 7
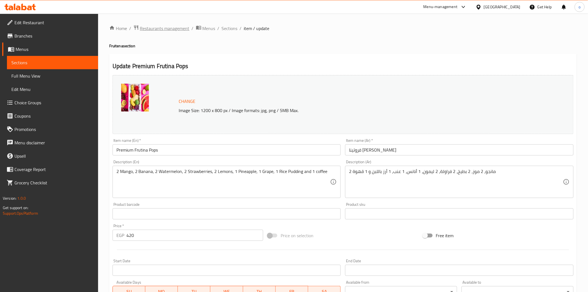
click at [178, 25] on span "Restaurants management" at bounding box center [164, 28] width 49 height 7
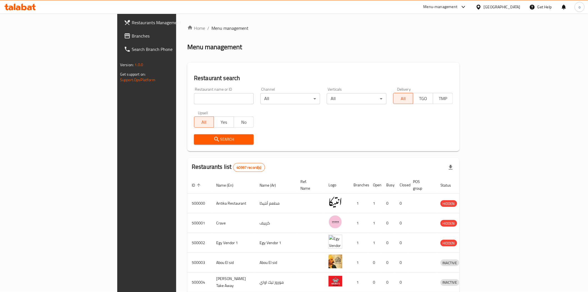
click at [194, 96] on input "search" at bounding box center [224, 98] width 60 height 11
paste input "680017"
type input "680017"
click at [198, 137] on span "Search" at bounding box center [223, 139] width 51 height 7
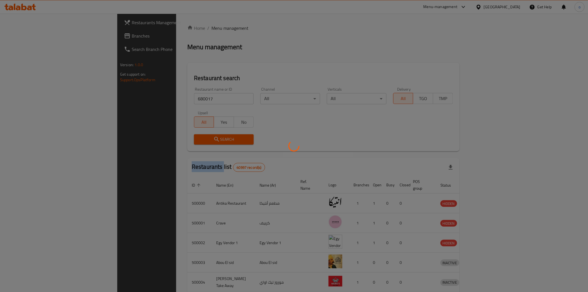
click at [149, 137] on div at bounding box center [294, 146] width 588 height 292
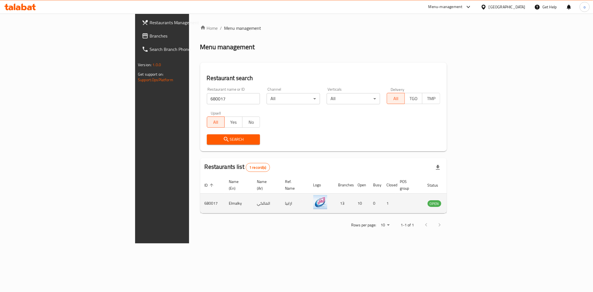
click at [471, 193] on td "enhanced table" at bounding box center [461, 203] width 19 height 20
click at [150, 24] on span "Restaurants Management" at bounding box center [190, 22] width 80 height 7
